Goal: Task Accomplishment & Management: Manage account settings

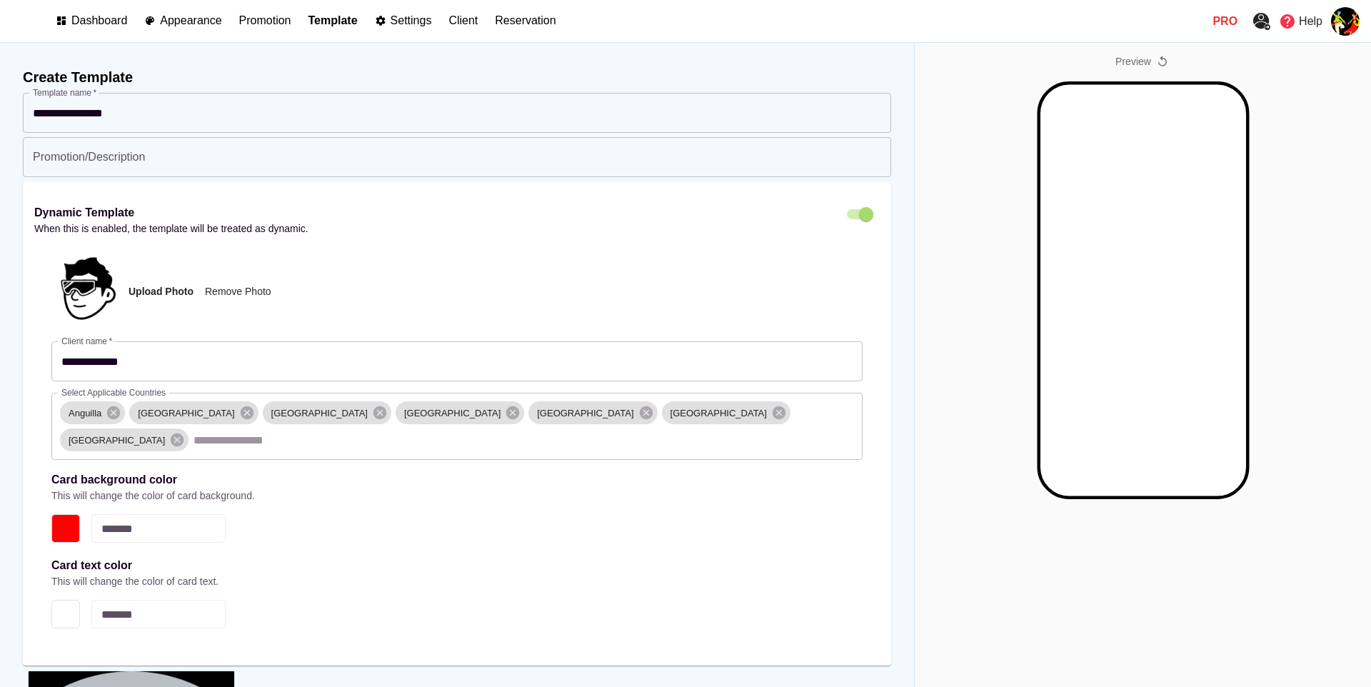
select select "*******"
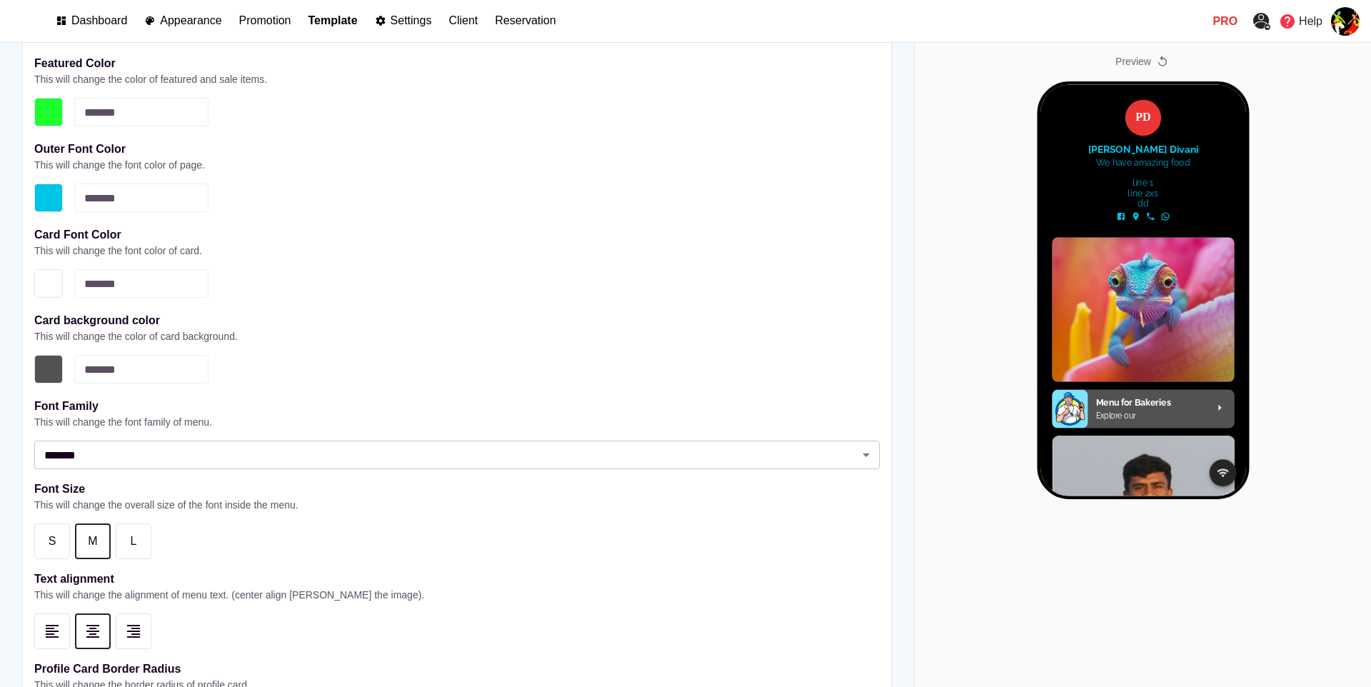
drag, startPoint x: 206, startPoint y: 24, endPoint x: 492, endPoint y: 33, distance: 285.9
click at [206, 24] on p "Appearance" at bounding box center [190, 20] width 61 height 13
select select "*******"
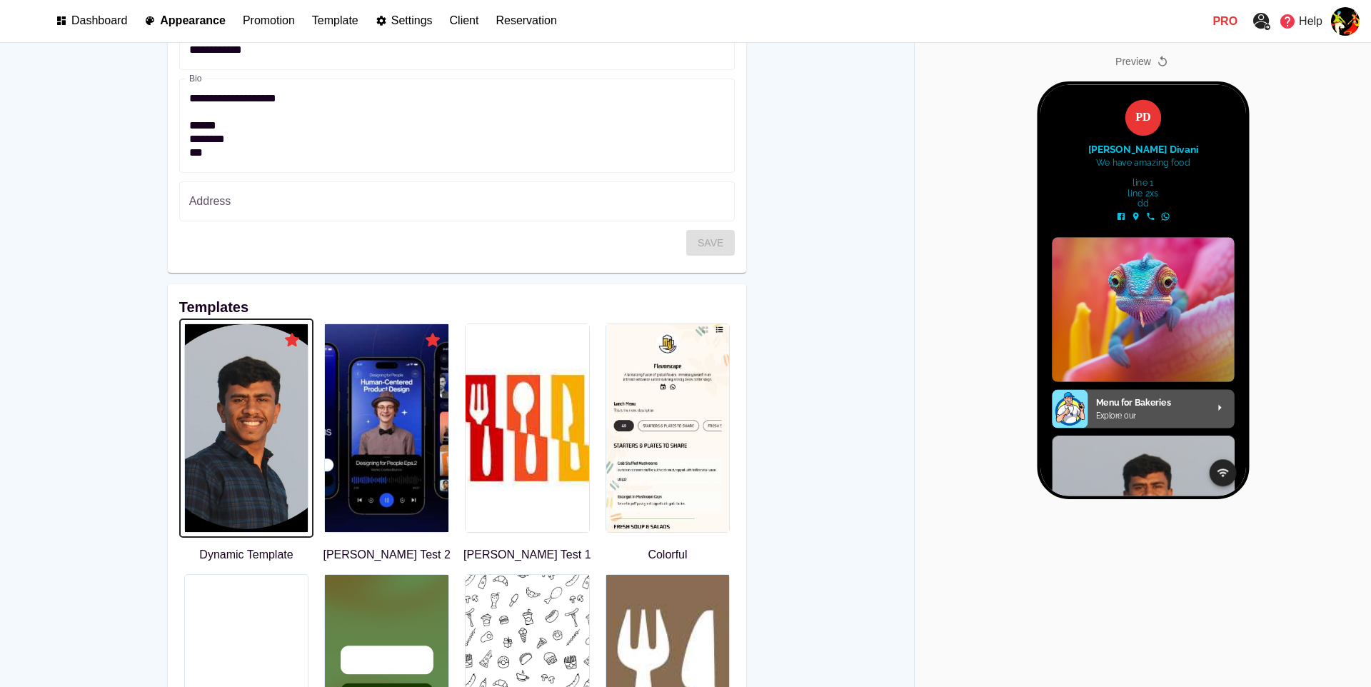
scroll to position [216, 0]
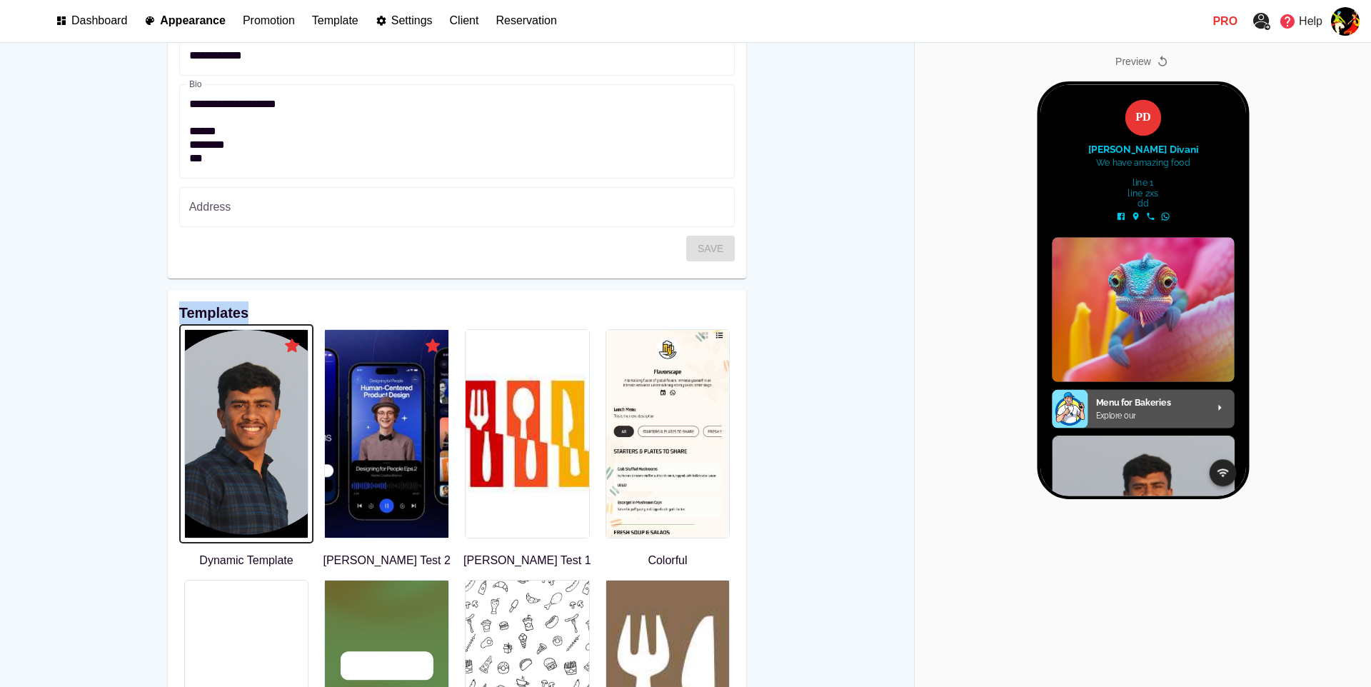
drag, startPoint x: 180, startPoint y: 310, endPoint x: 264, endPoint y: 310, distance: 83.6
click at [264, 310] on h6 "Templates" at bounding box center [457, 312] width 556 height 23
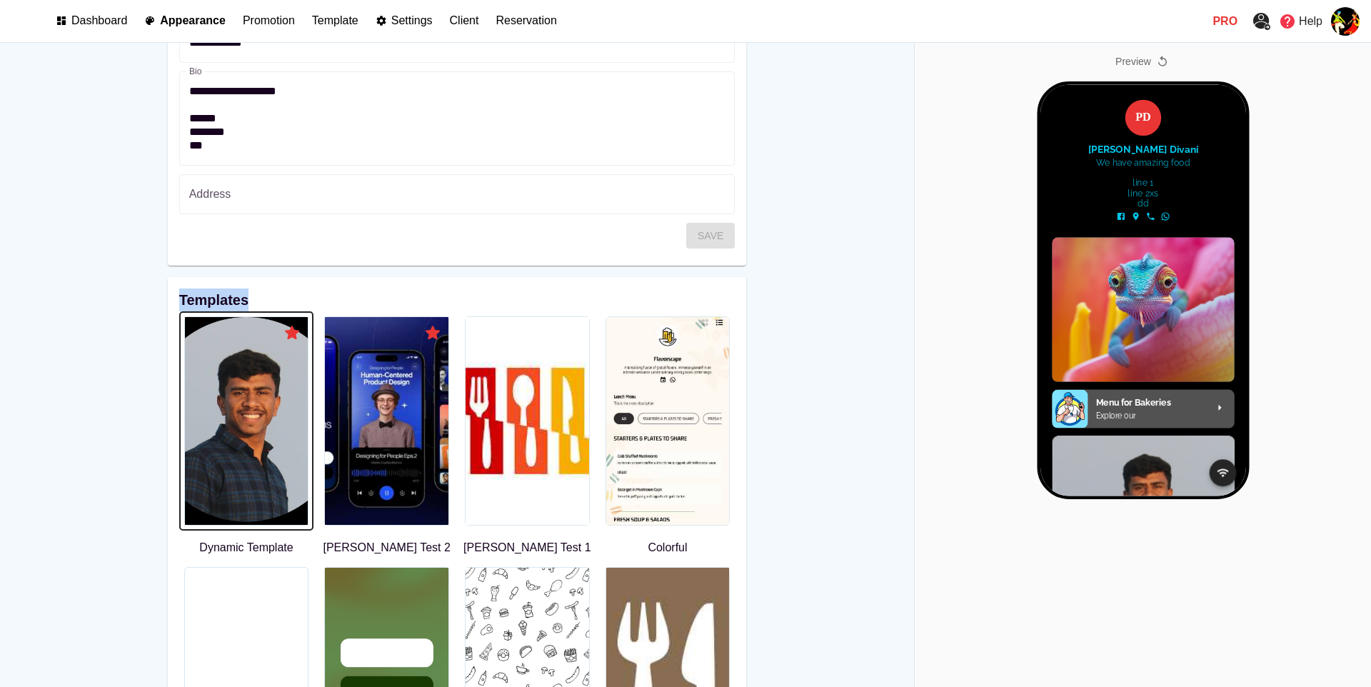
scroll to position [370, 0]
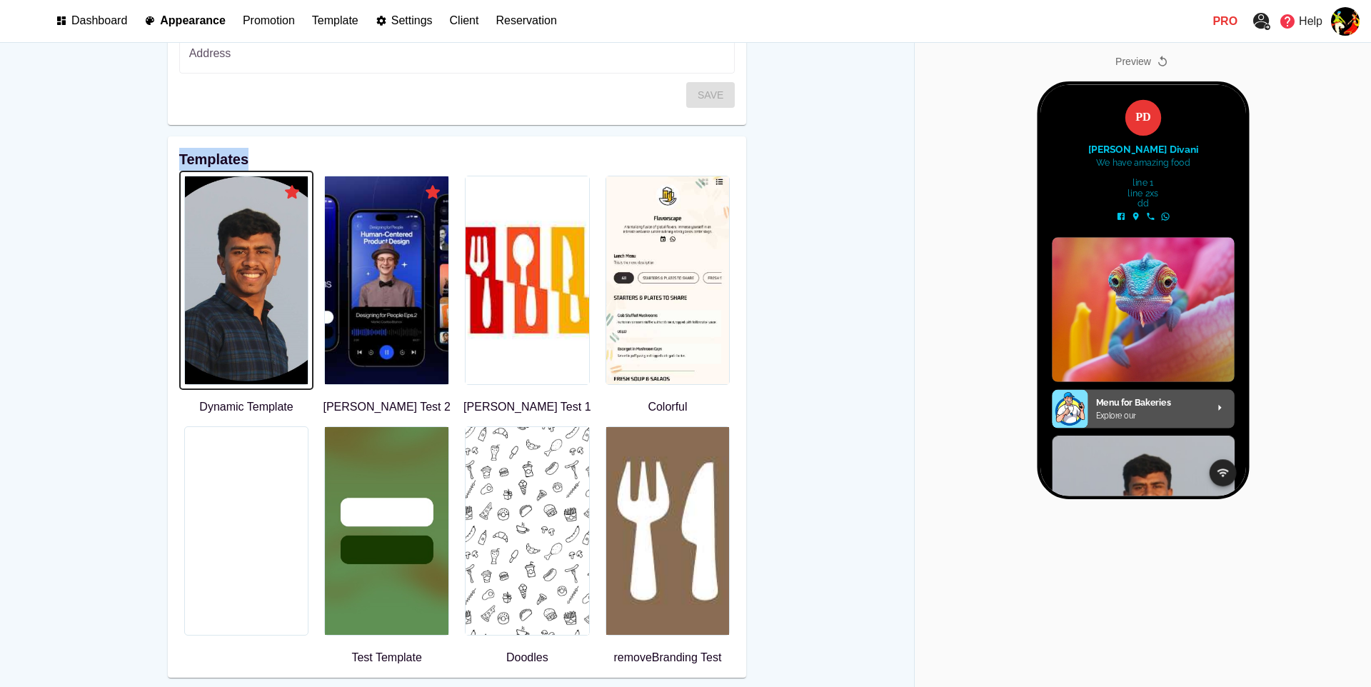
click at [321, 17] on p "Template" at bounding box center [335, 20] width 46 height 13
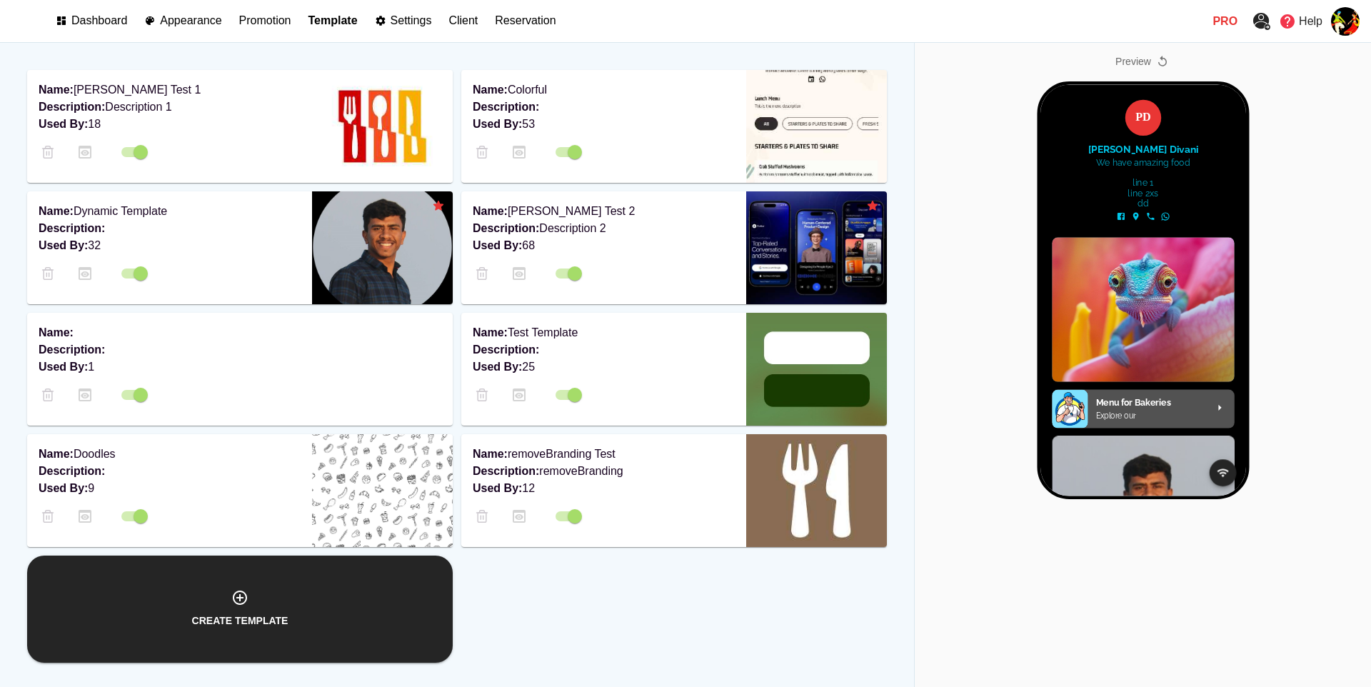
click at [209, 268] on div at bounding box center [170, 273] width 262 height 27
select select "*******"
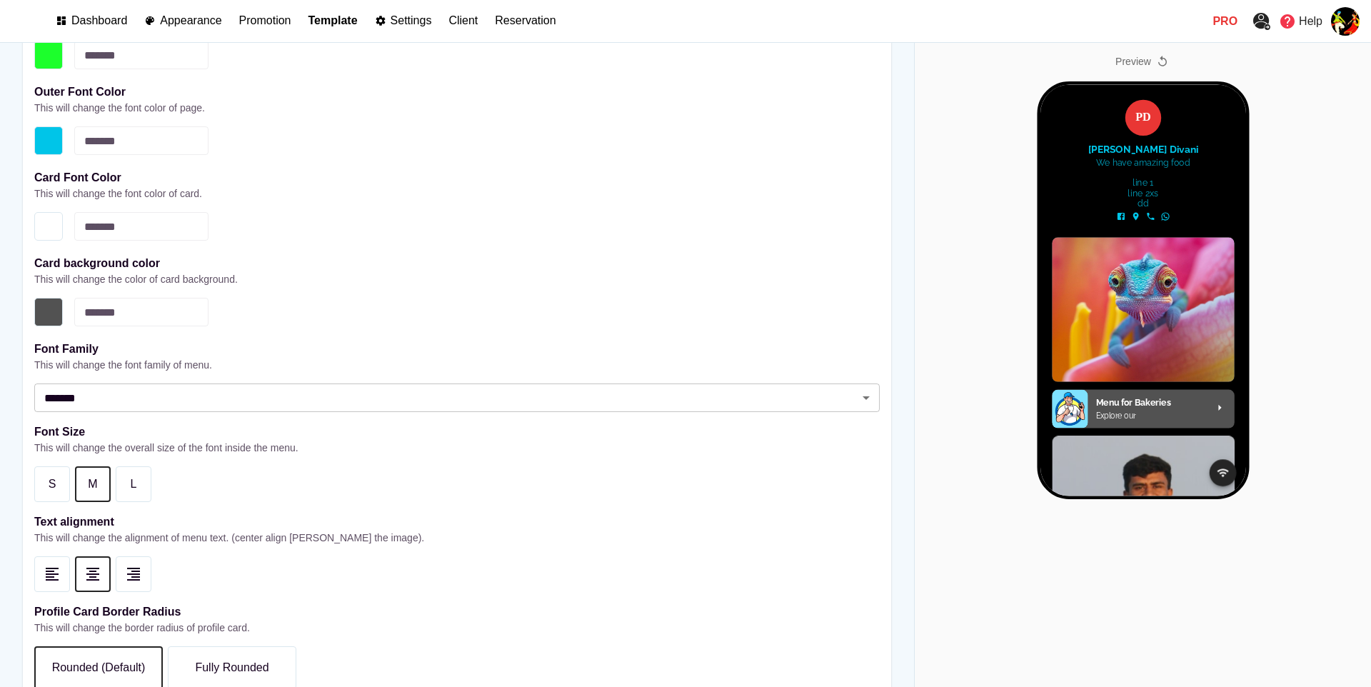
scroll to position [1765, 0]
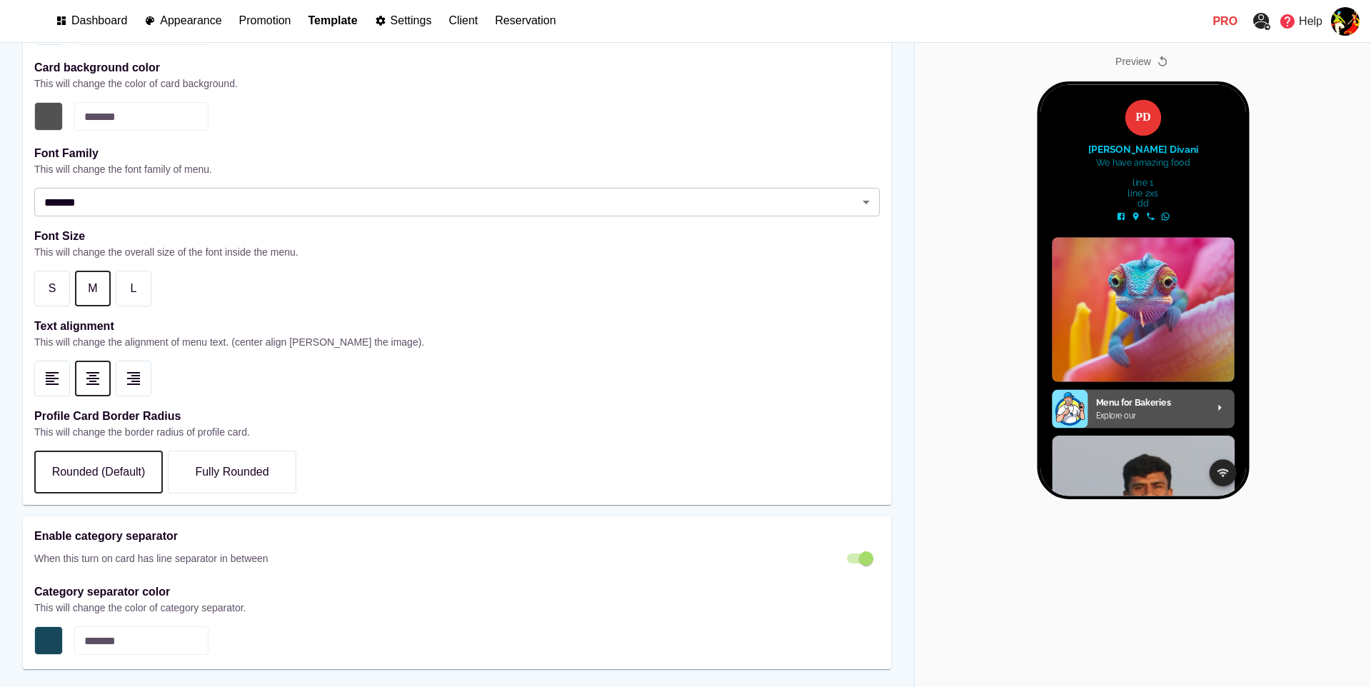
click at [48, 530] on strong "Enable category separator" at bounding box center [106, 536] width 144 height 12
click at [168, 530] on strong "Enable category separator" at bounding box center [106, 536] width 144 height 12
copy strong "Enable category separator"
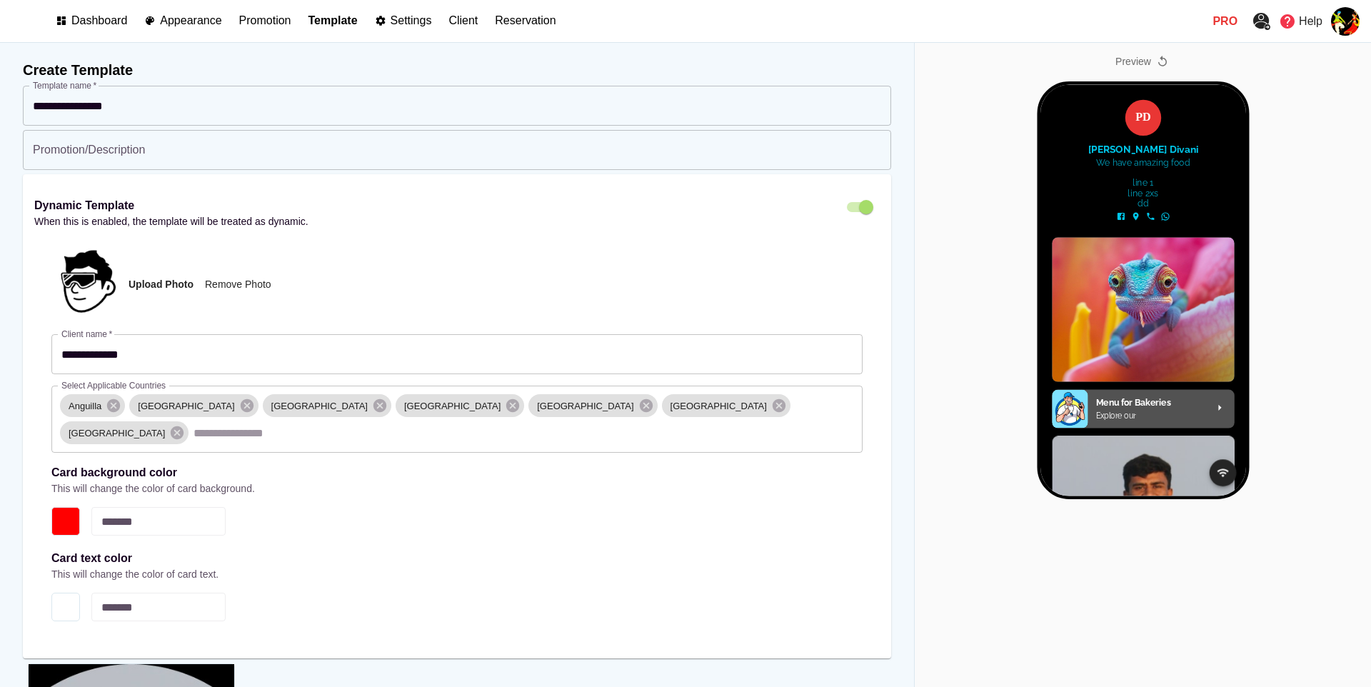
scroll to position [0, 0]
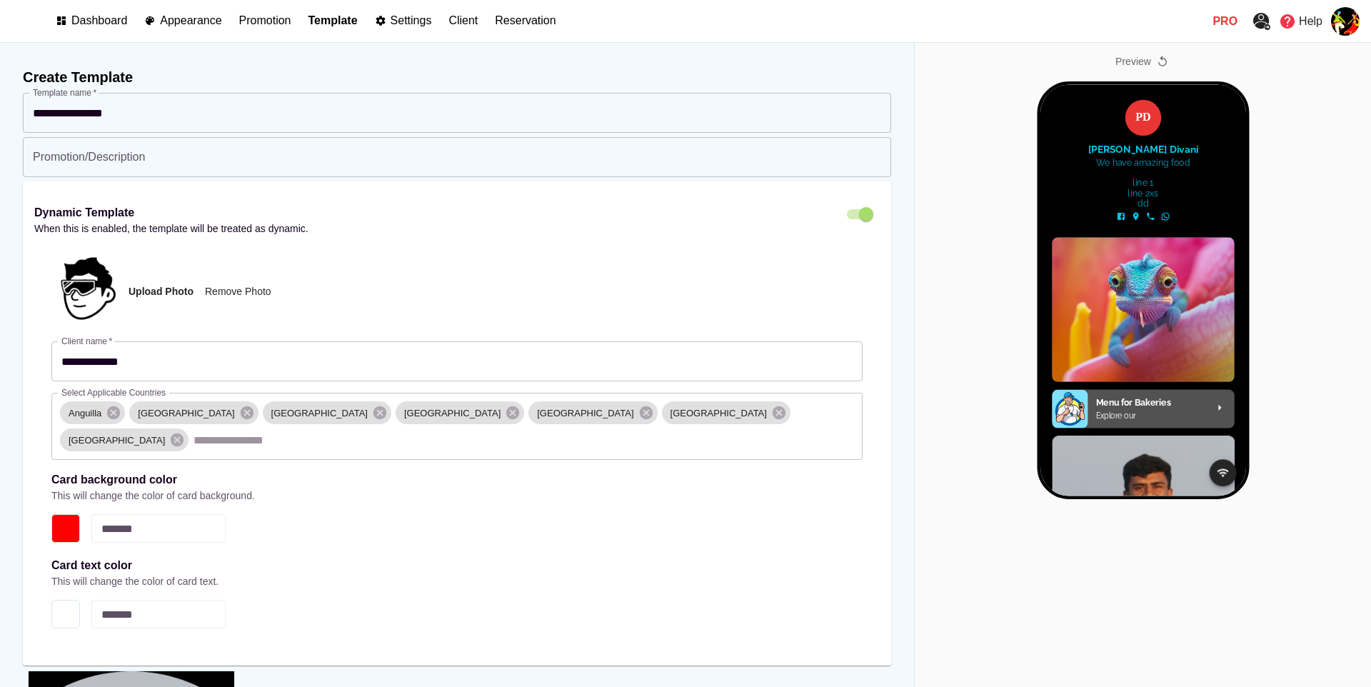
drag, startPoint x: 83, startPoint y: 284, endPoint x: 69, endPoint y: 296, distance: 18.7
click at [76, 301] on div at bounding box center [86, 288] width 71 height 71
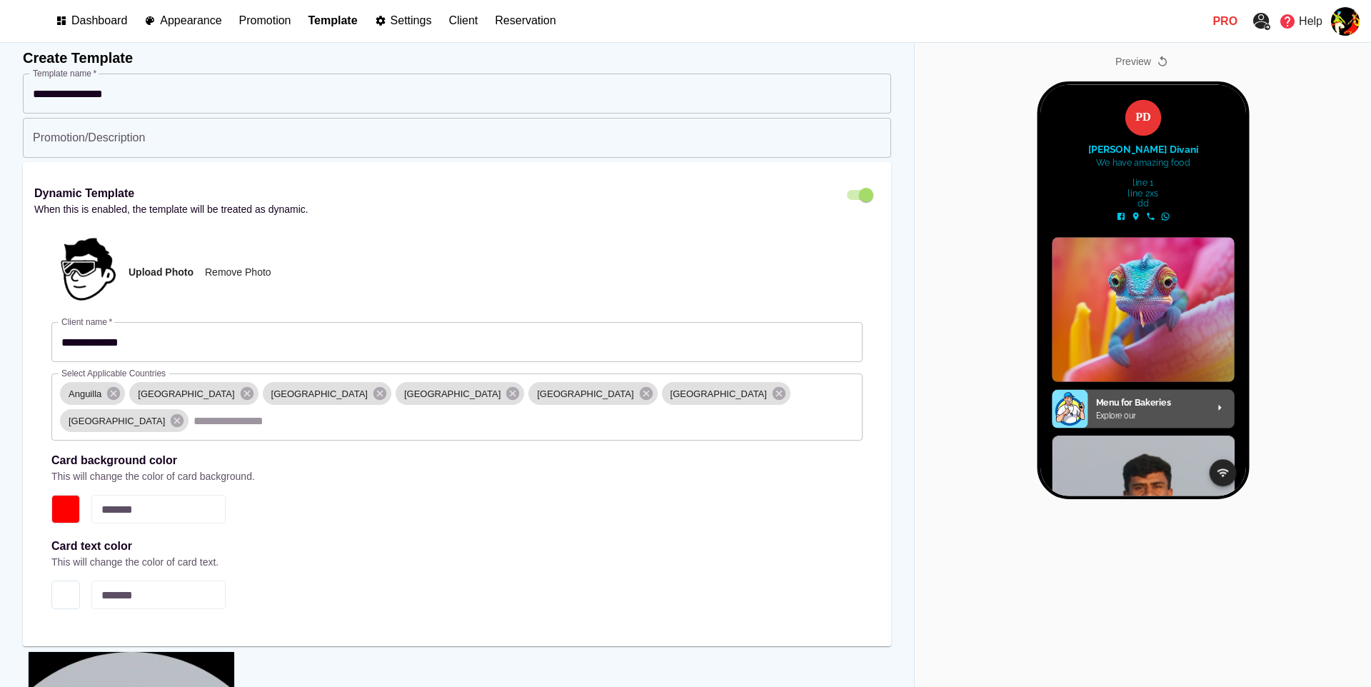
scroll to position [19, 0]
click at [529, 394] on span "[GEOGRAPHIC_DATA]" at bounding box center [586, 395] width 114 height 14
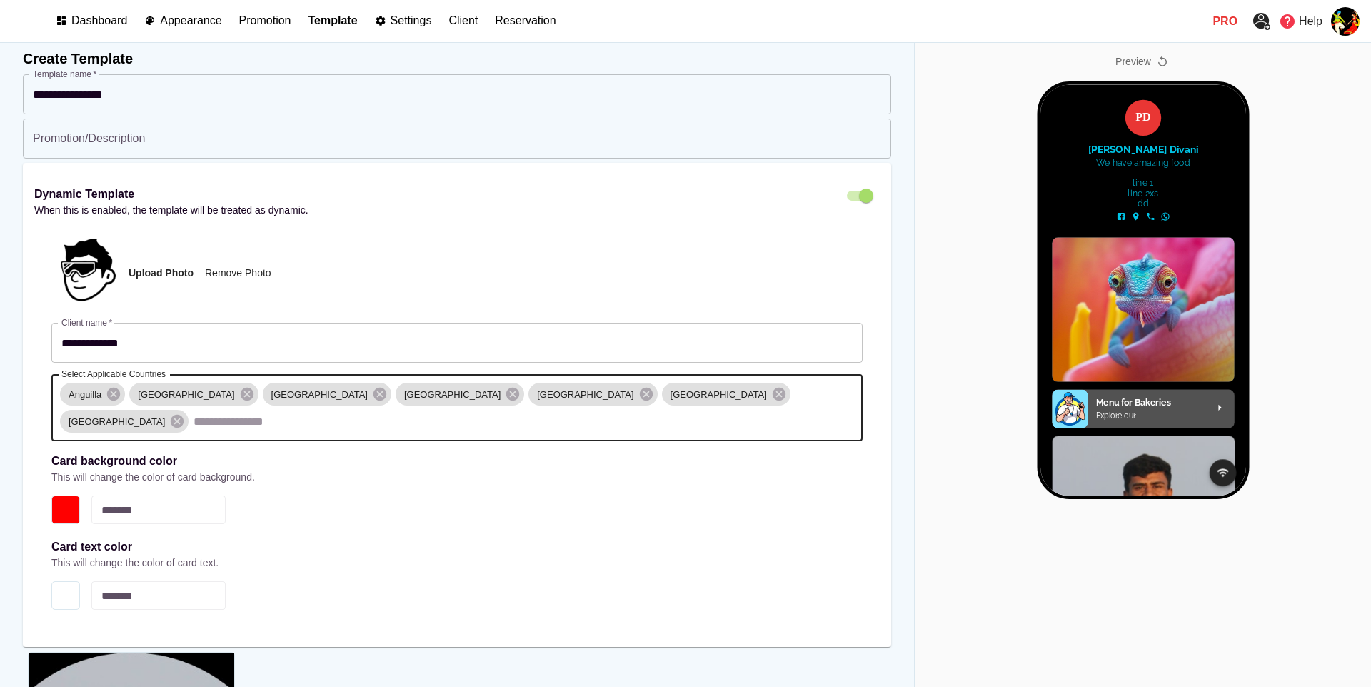
click at [529, 394] on span "[GEOGRAPHIC_DATA]" at bounding box center [586, 395] width 114 height 14
click at [656, 408] on input "Select Applicable Countries" at bounding box center [524, 421] width 666 height 27
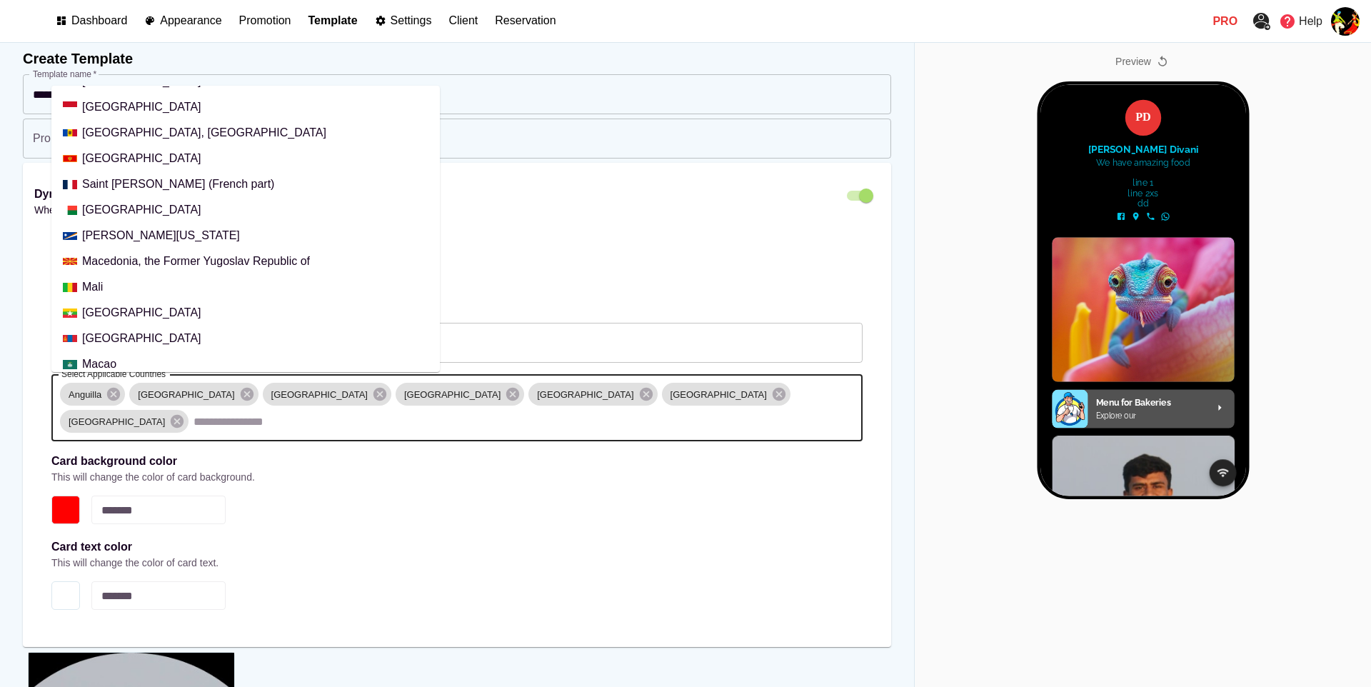
scroll to position [3618, 0]
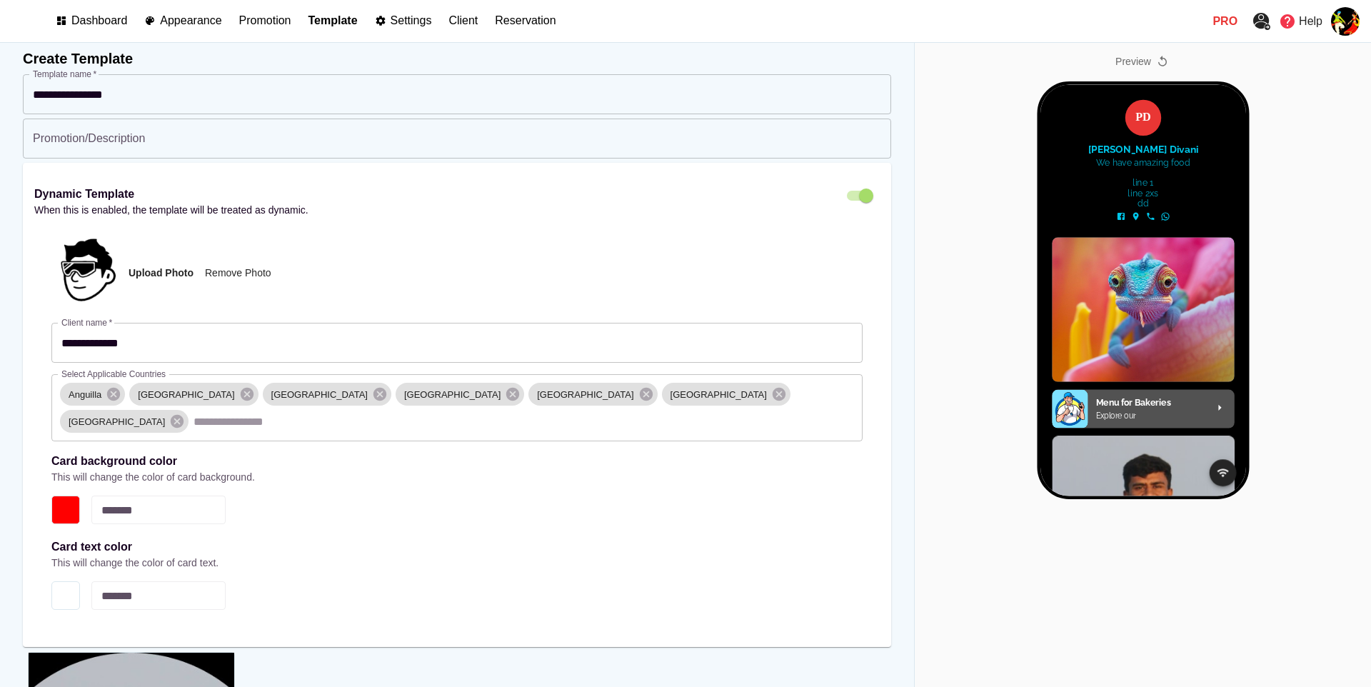
click at [584, 265] on div "Upload Photo Remove Photo" at bounding box center [456, 272] width 811 height 77
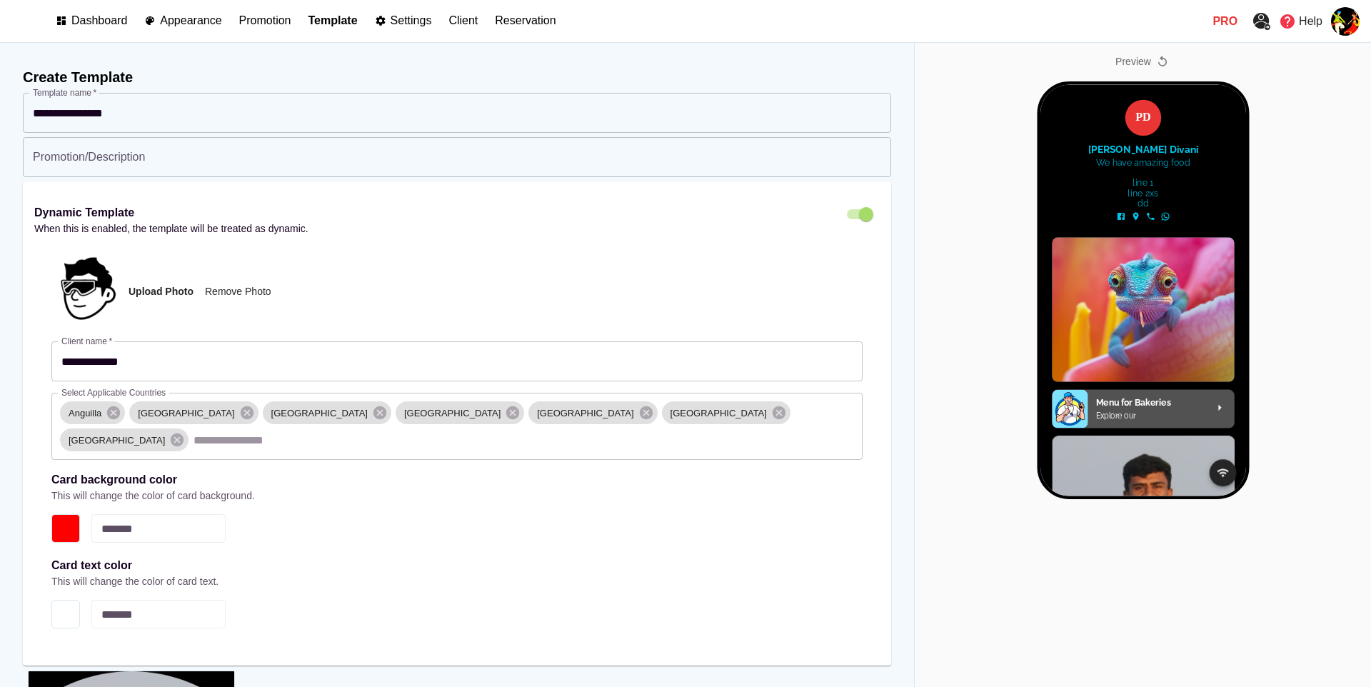
click at [425, 21] on p "Settings" at bounding box center [411, 20] width 41 height 13
select select "**"
select select "***"
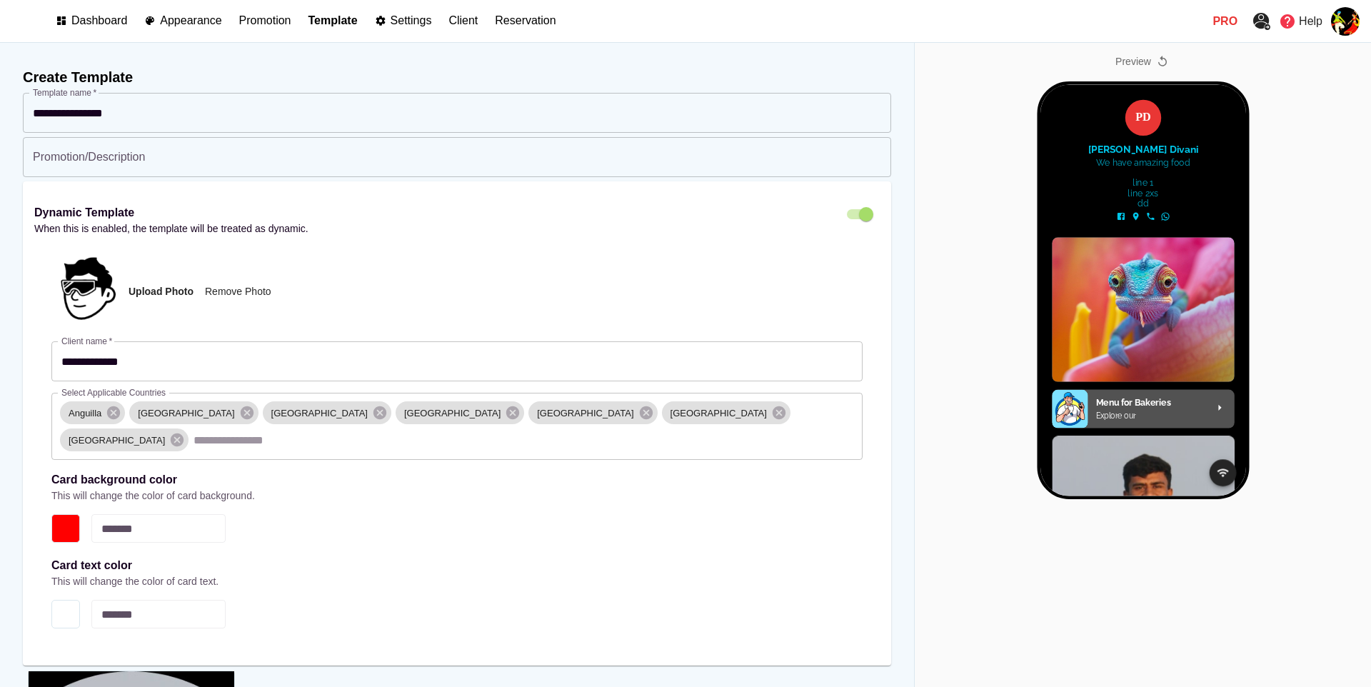
select select "***"
select select "****"
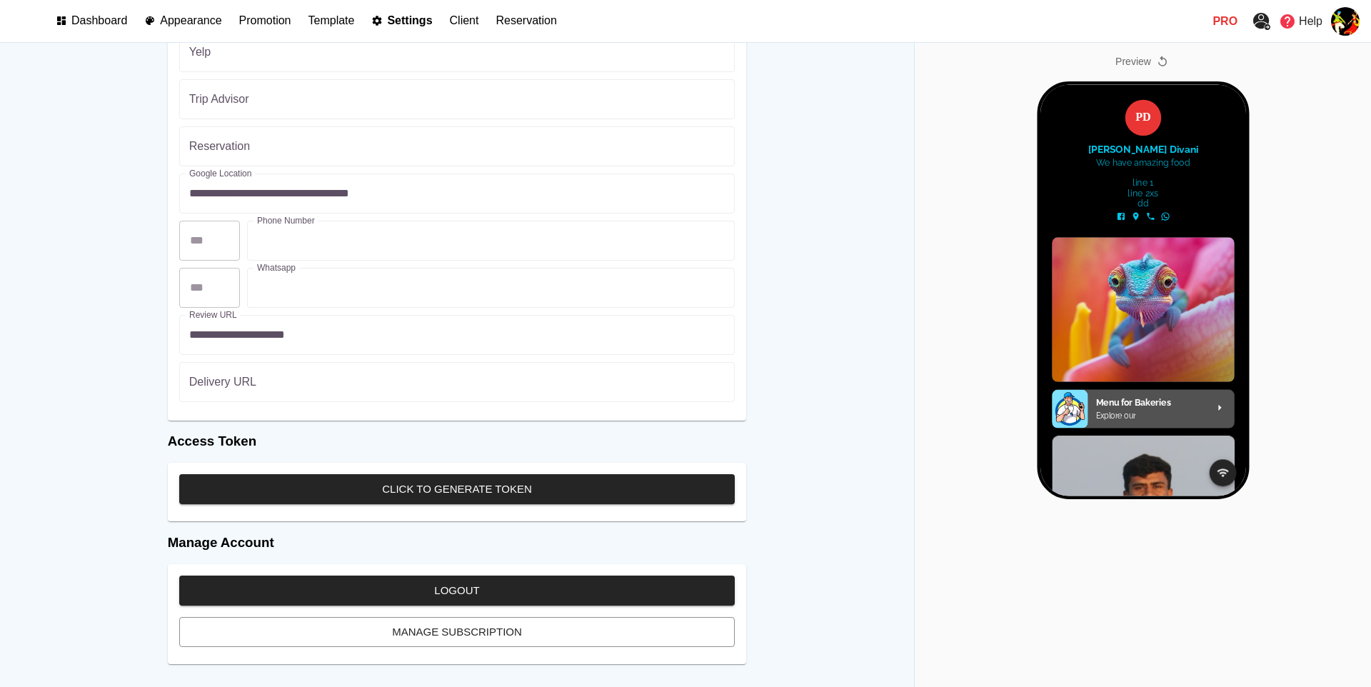
scroll to position [3275, 0]
click at [472, 637] on span "Manage subscription" at bounding box center [457, 632] width 525 height 19
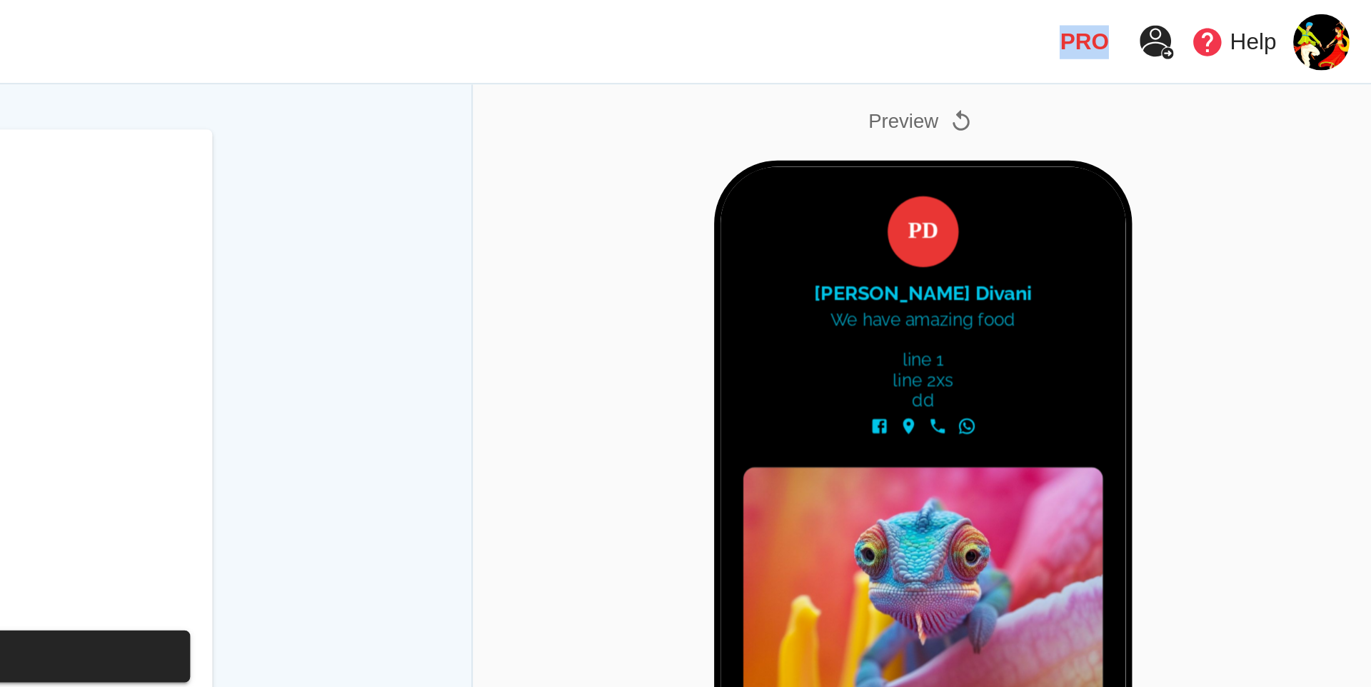
drag, startPoint x: 1212, startPoint y: 16, endPoint x: 1234, endPoint y: 17, distance: 21.4
click at [1234, 17] on div "Dashboard Appearance Promotion Template Settings Client Reservation Pro Help" at bounding box center [685, 21] width 1371 height 43
click at [1226, 24] on p "Pro" at bounding box center [1225, 21] width 25 height 17
click at [1225, 24] on p "Pro" at bounding box center [1225, 21] width 25 height 17
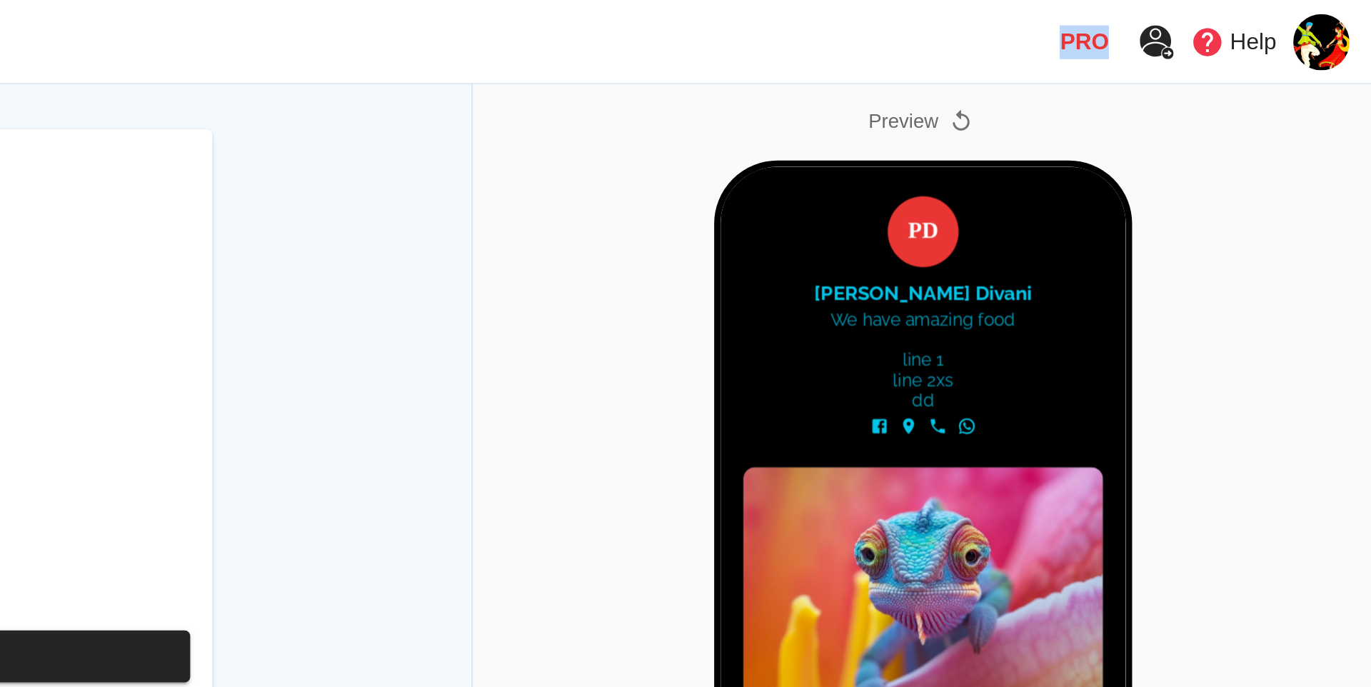
click at [1225, 24] on p "Pro" at bounding box center [1225, 21] width 25 height 17
click at [1200, 18] on div "Dashboard Appearance Promotion Template Settings Client Reservation Pro Help" at bounding box center [685, 21] width 1371 height 43
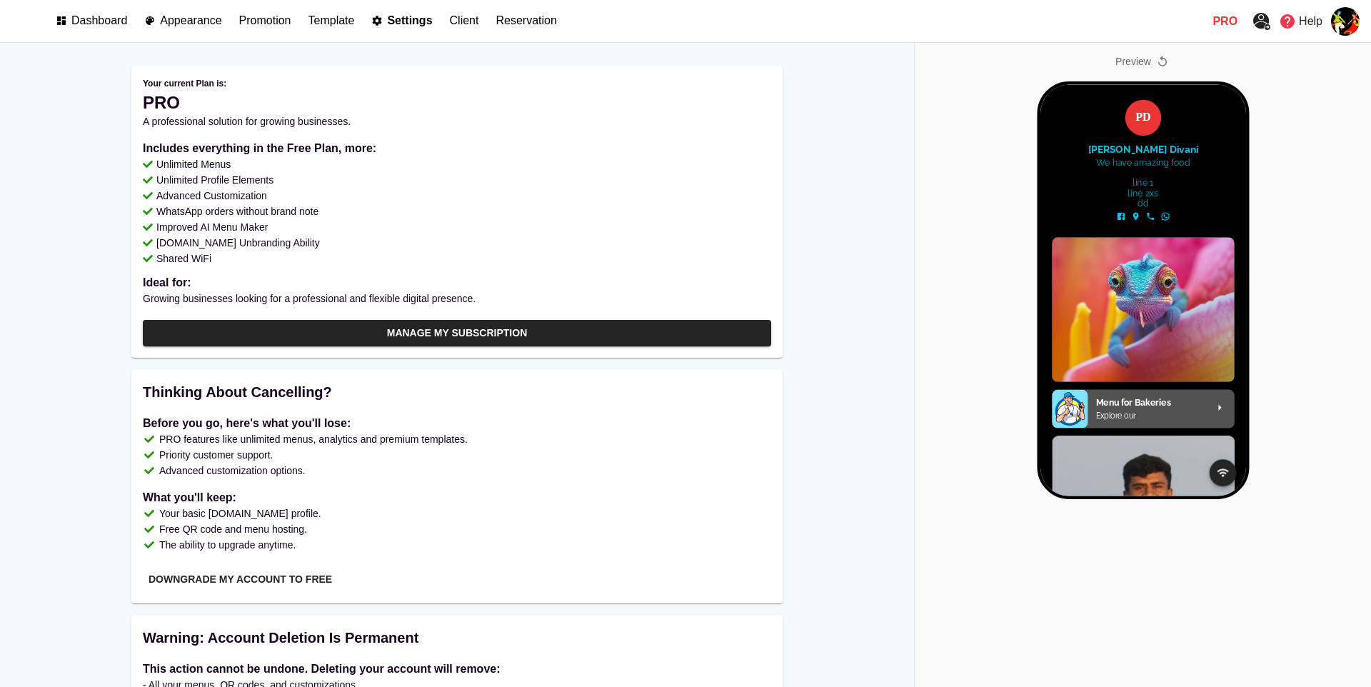
click at [212, 24] on p "Appearance" at bounding box center [190, 20] width 61 height 13
select select "*******"
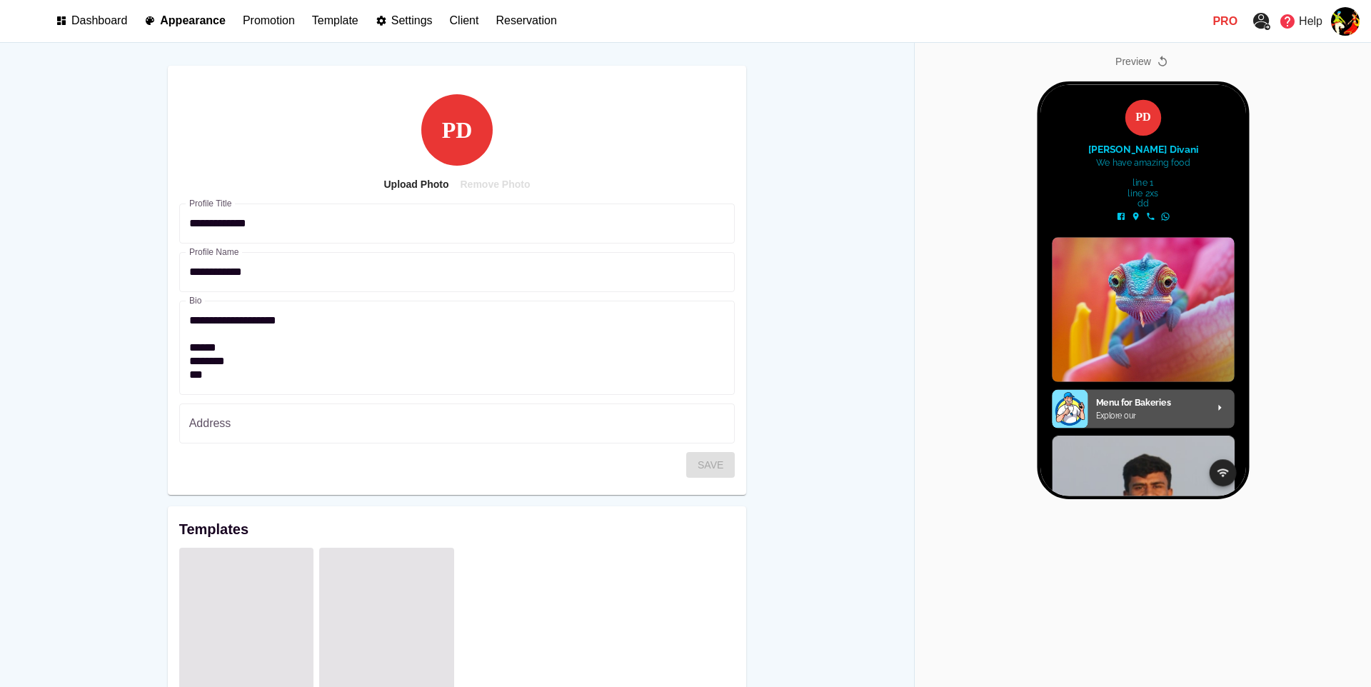
click at [1231, 13] on p "Pro" at bounding box center [1225, 21] width 25 height 17
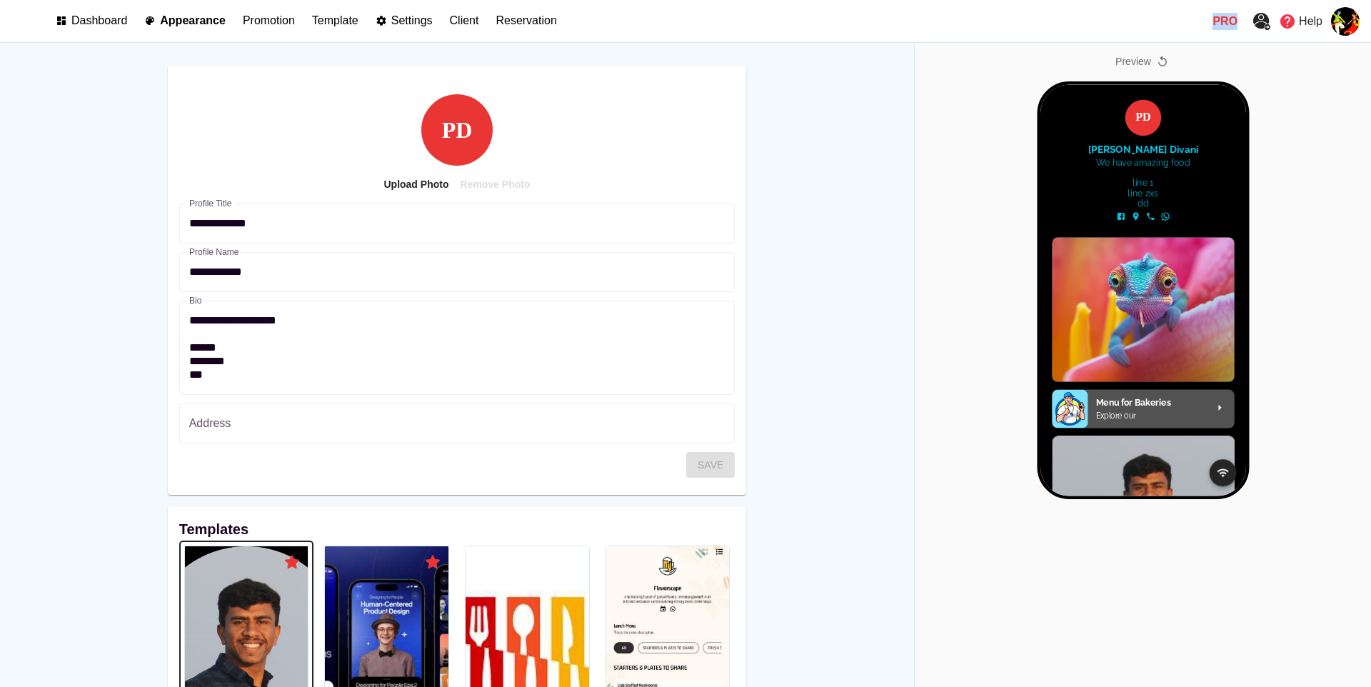
copy p "Pro"
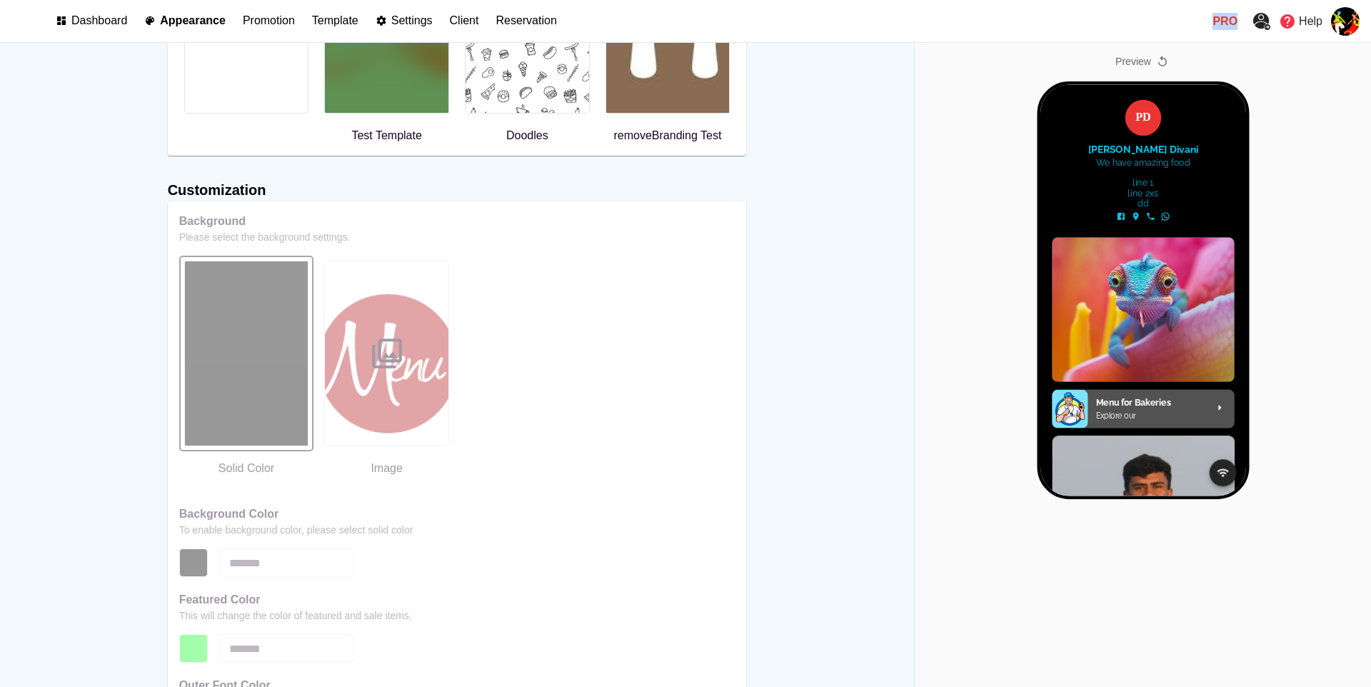
scroll to position [1089, 0]
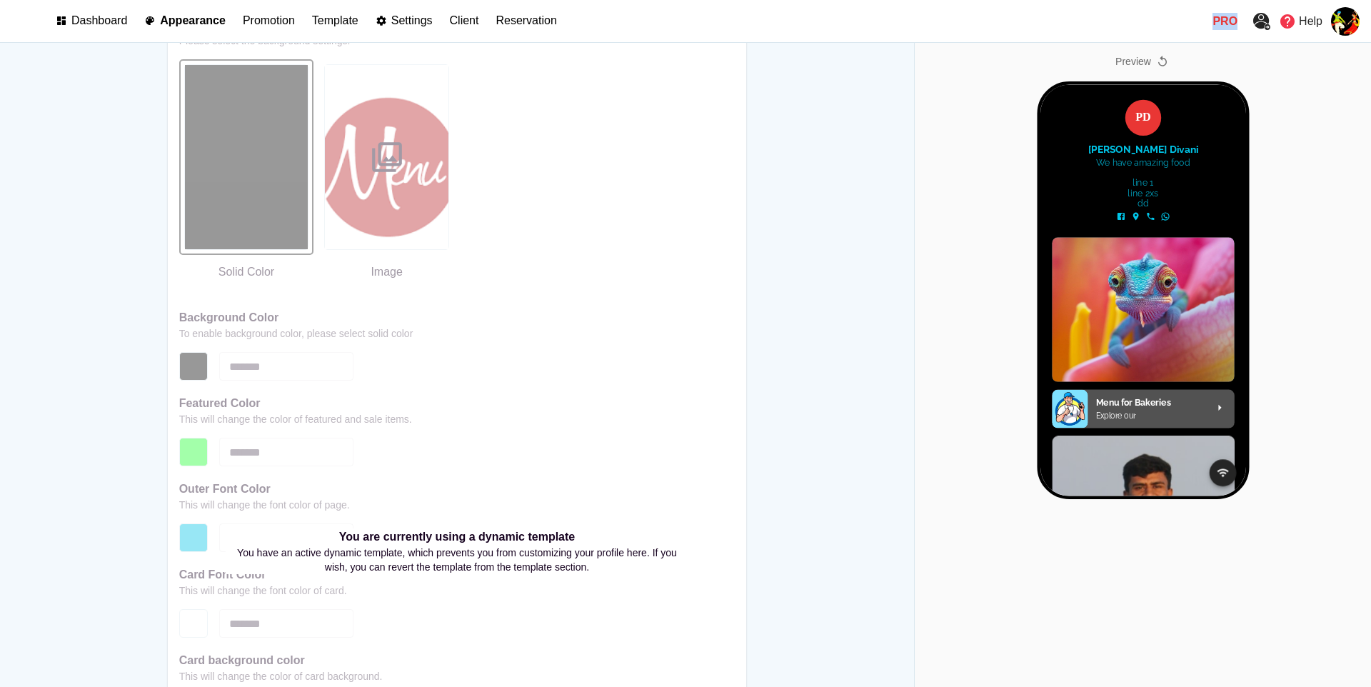
click at [1217, 14] on p "Pro" at bounding box center [1225, 21] width 25 height 17
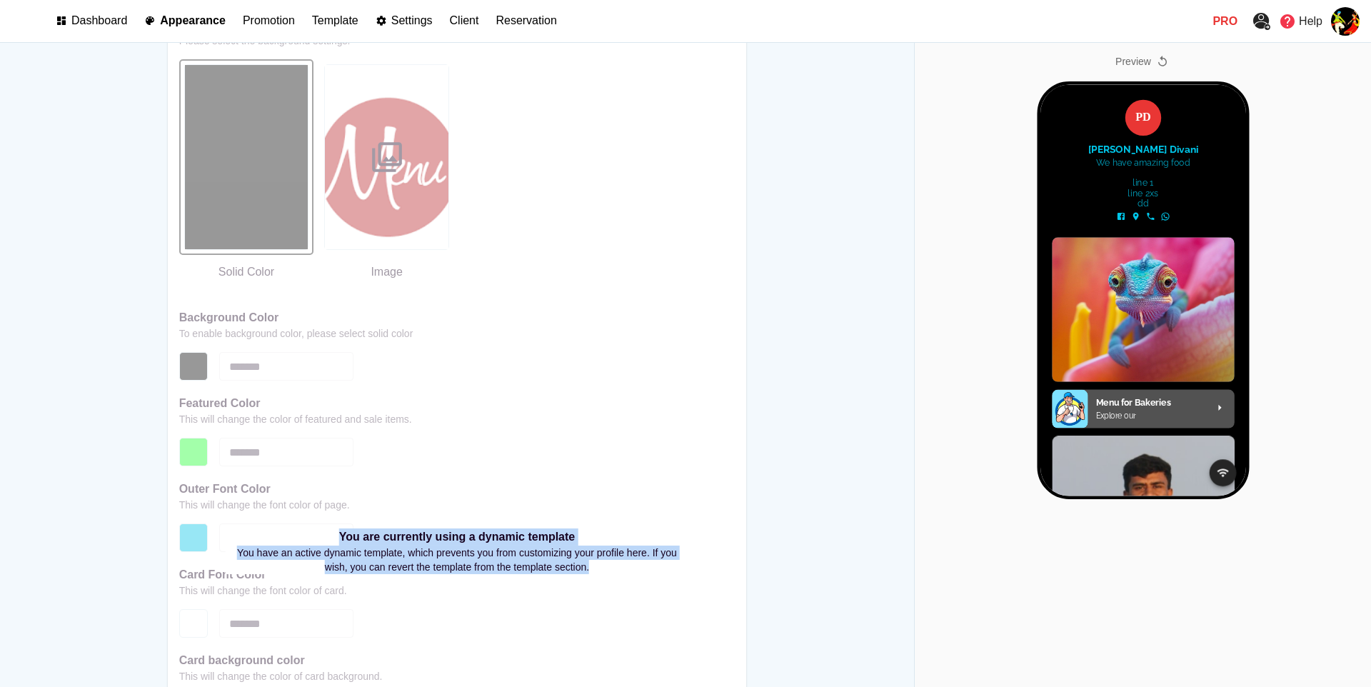
drag, startPoint x: 323, startPoint y: 544, endPoint x: 627, endPoint y: 574, distance: 305.8
click at [627, 574] on div "You are currently using a dynamic template You have an active dynamic template,…" at bounding box center [458, 552] width 464 height 46
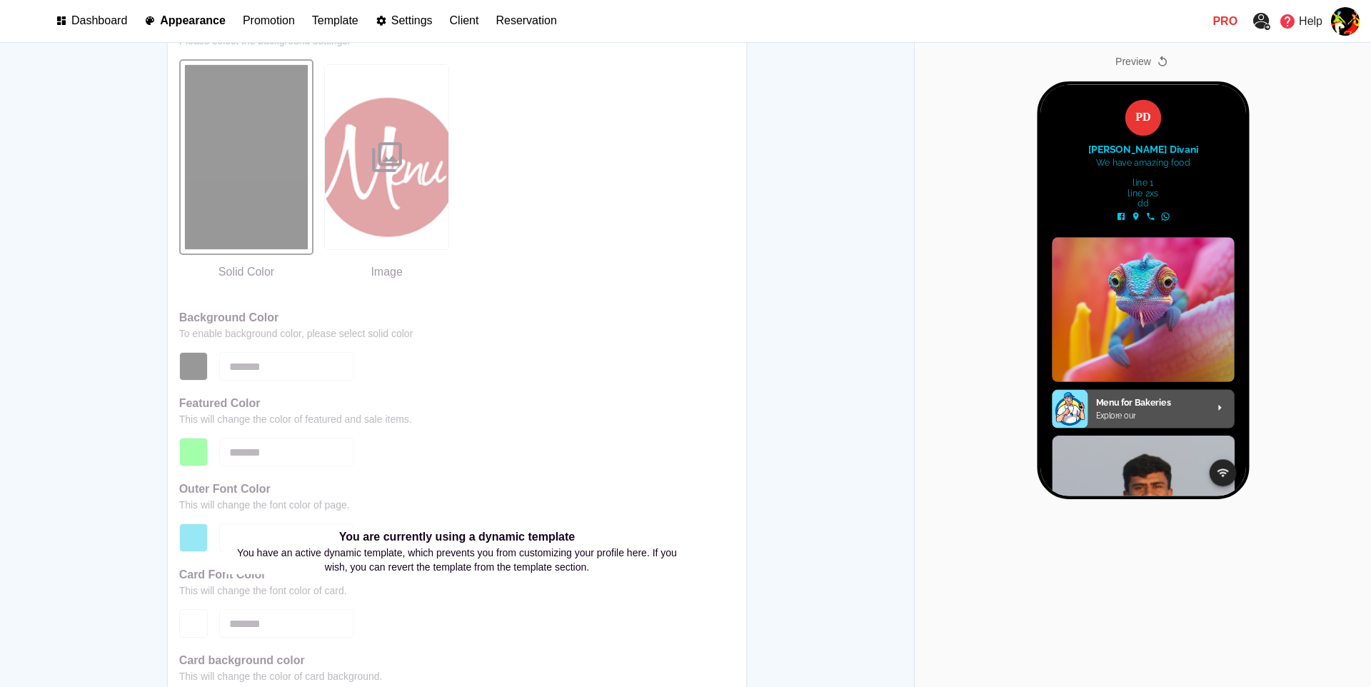
click at [1230, 23] on p "Pro" at bounding box center [1225, 21] width 25 height 17
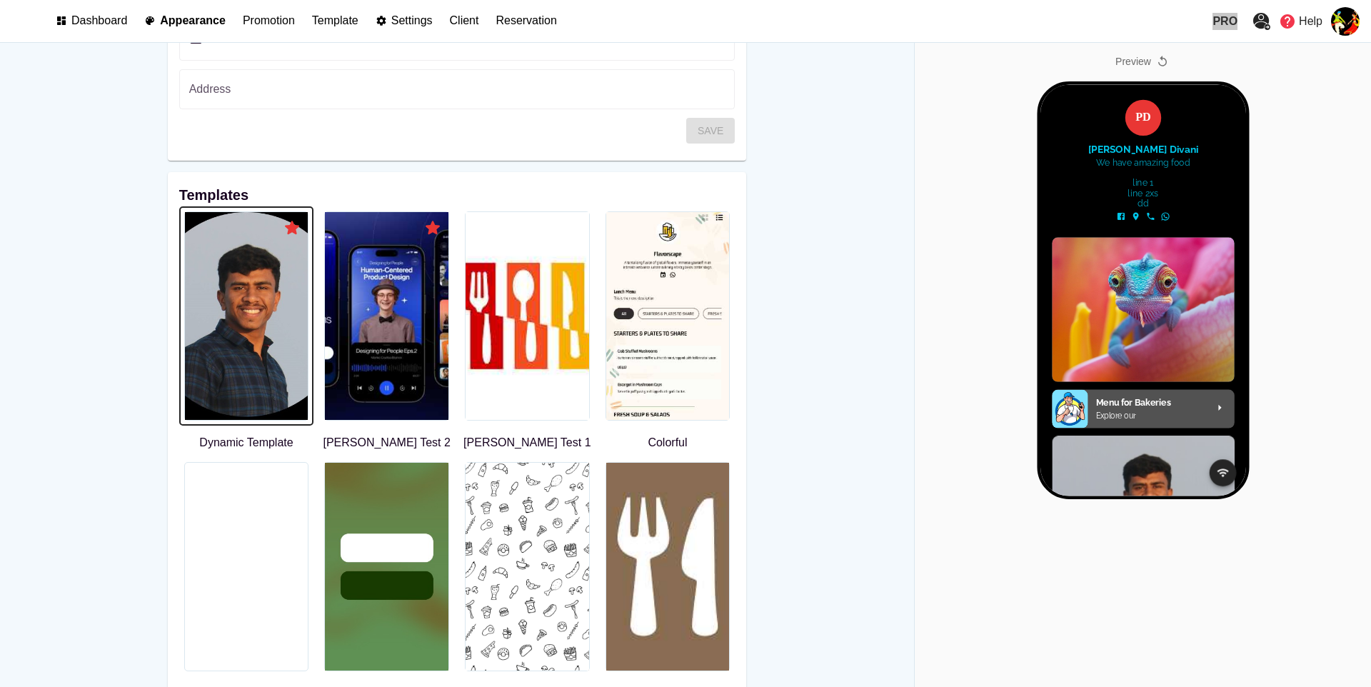
scroll to position [0, 0]
